Goal: Task Accomplishment & Management: Use online tool/utility

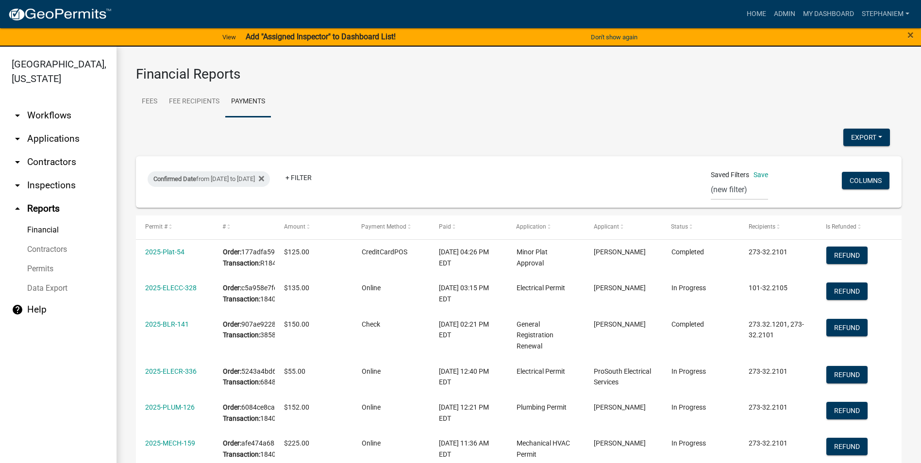
select select "0: null"
select select "3: 100"
click at [206, 183] on div "Confirmed Date from [DATE] to [DATE]" at bounding box center [209, 179] width 122 height 16
select select "custom"
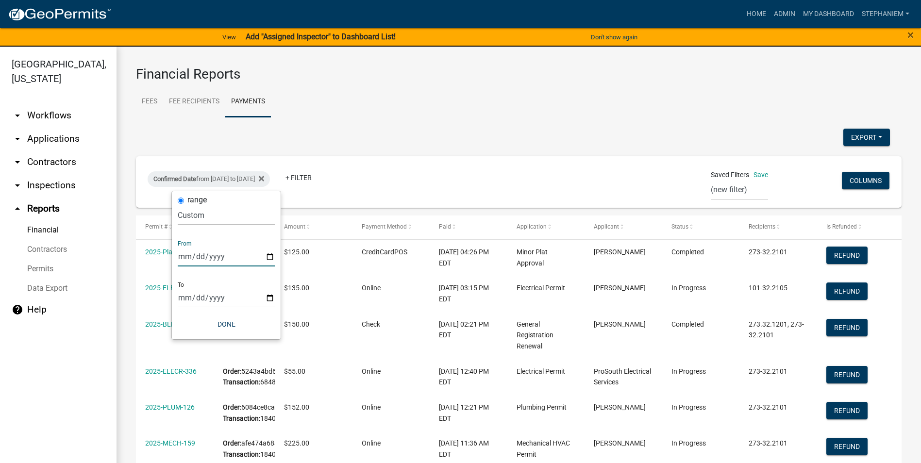
click at [270, 260] on input "[DATE]" at bounding box center [226, 257] width 97 height 20
type input "[DATE]"
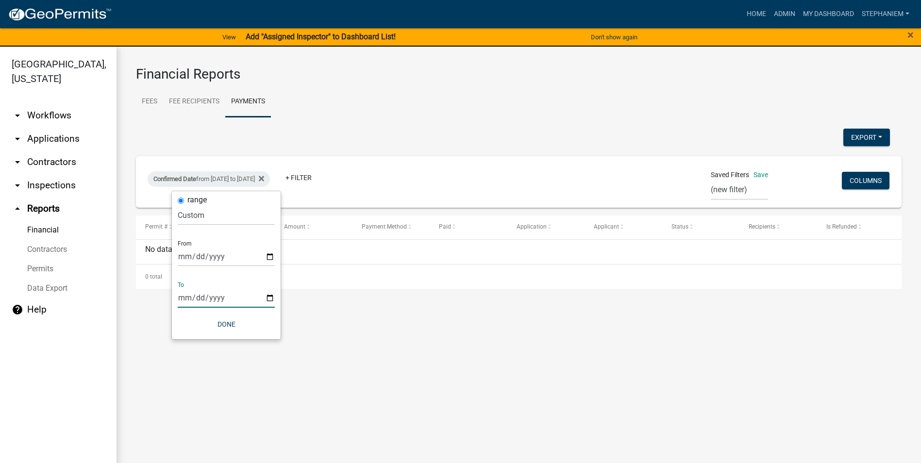
click at [270, 297] on input "[DATE]" at bounding box center [226, 298] width 97 height 20
type input "[DATE]"
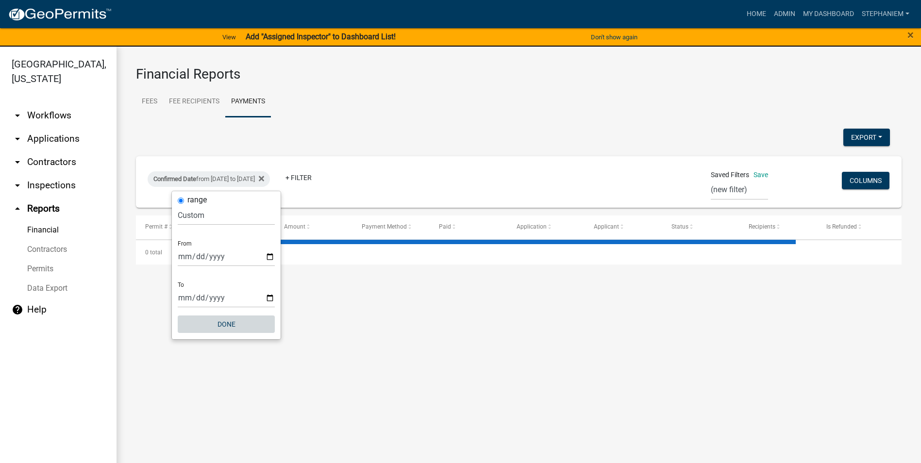
click at [245, 325] on button "Done" at bounding box center [226, 324] width 97 height 17
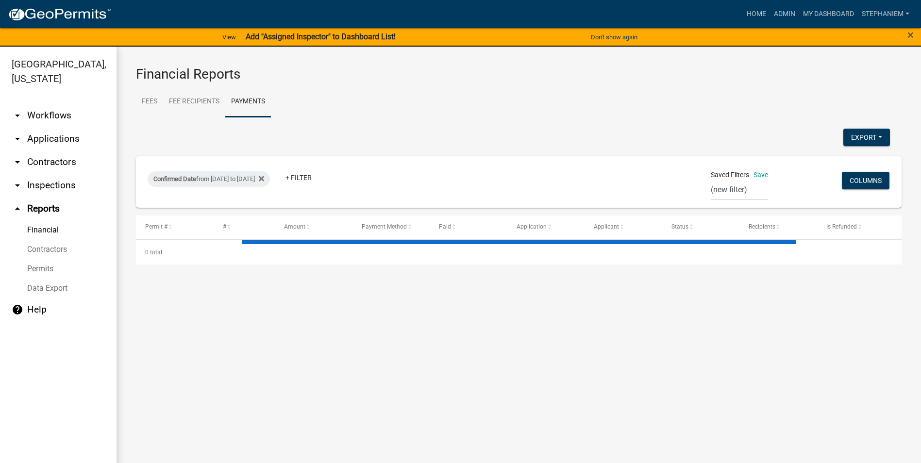
select select "3: 100"
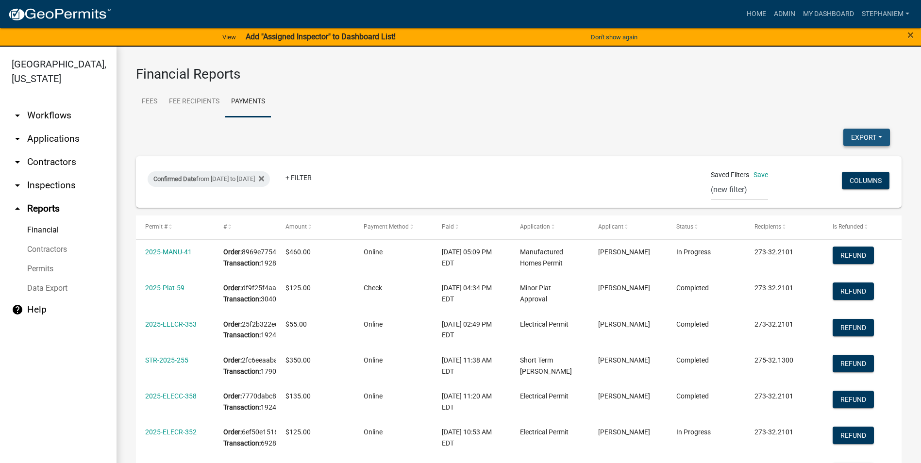
click at [863, 135] on button "Export" at bounding box center [866, 137] width 47 height 17
click at [825, 167] on button "Excel Format (.xlsx)" at bounding box center [844, 162] width 91 height 23
